Goal: Task Accomplishment & Management: Manage account settings

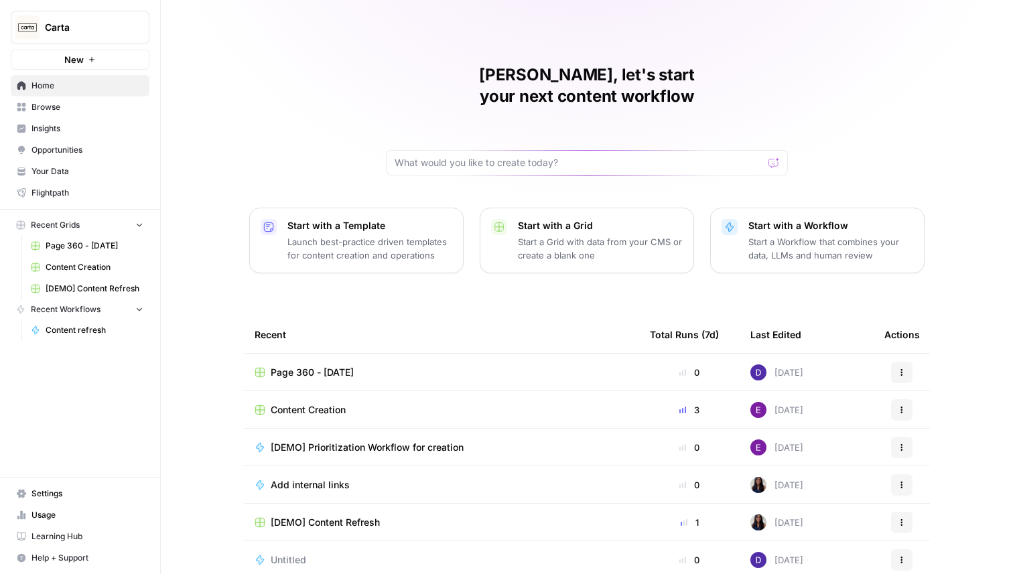
click at [103, 29] on span "Carta" at bounding box center [85, 27] width 81 height 13
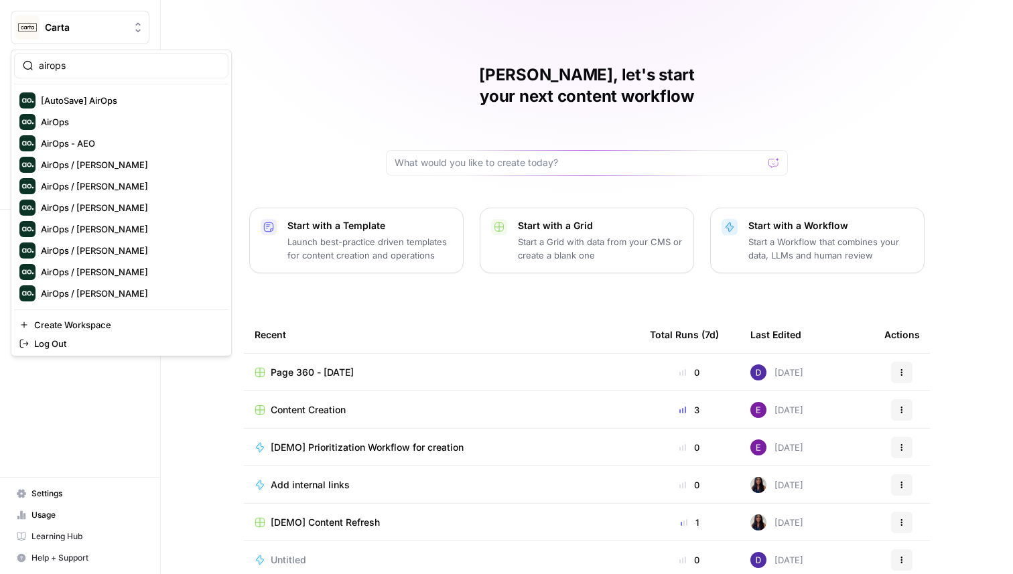
type input "airops"
click at [121, 324] on span "Create Workspace" at bounding box center [126, 324] width 184 height 13
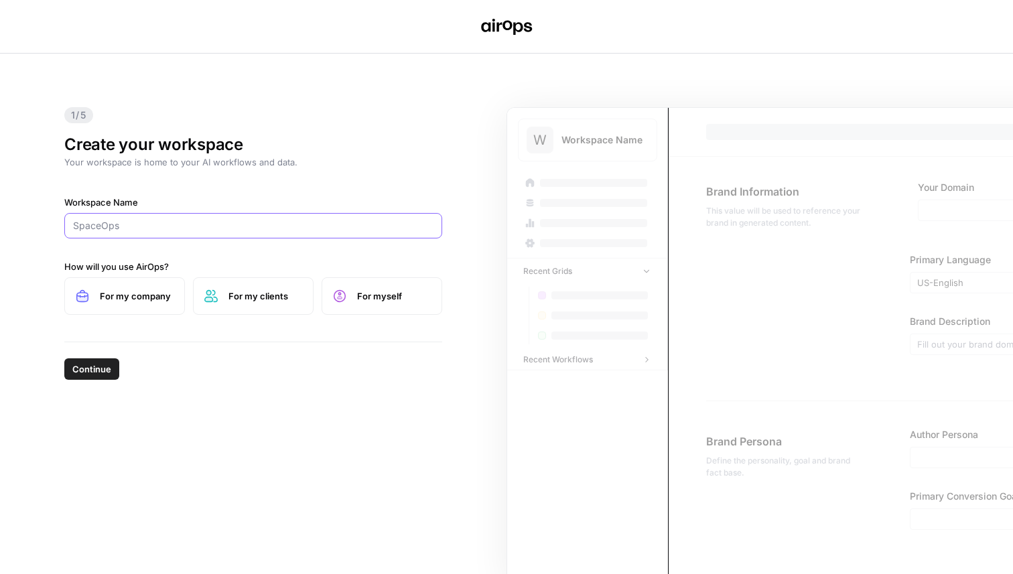
click at [273, 225] on input "Workspace Name" at bounding box center [253, 225] width 361 height 13
type input "AirOps Engineering"
click at [96, 369] on span "Continue" at bounding box center [91, 369] width 39 height 13
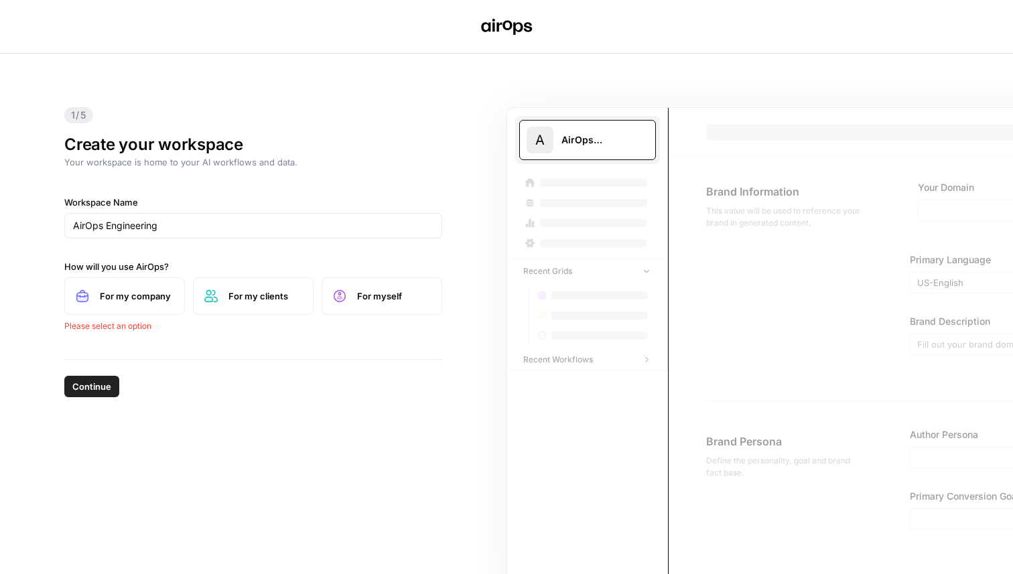
click at [349, 298] on label "For myself" at bounding box center [382, 296] width 121 height 38
click at [99, 373] on span "Continue" at bounding box center [91, 369] width 39 height 13
